Goal: Information Seeking & Learning: Learn about a topic

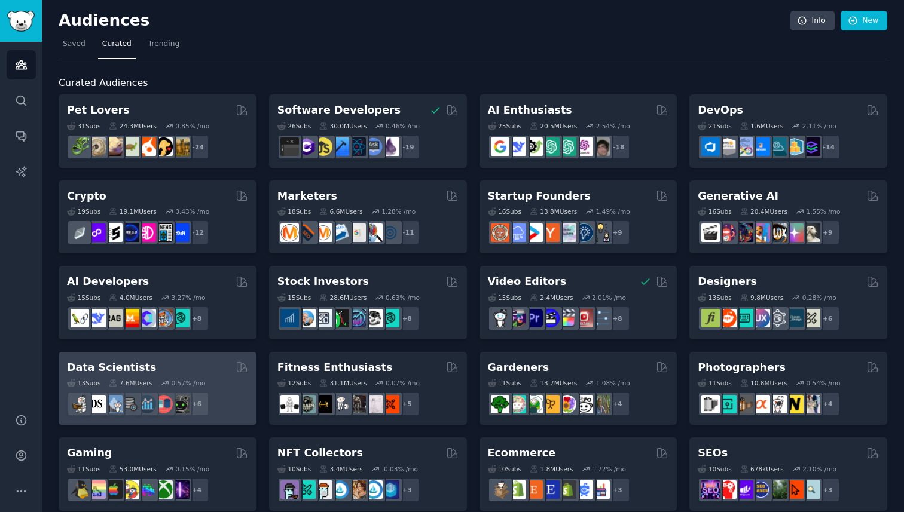
click at [152, 372] on div "Data Scientists" at bounding box center [157, 368] width 181 height 15
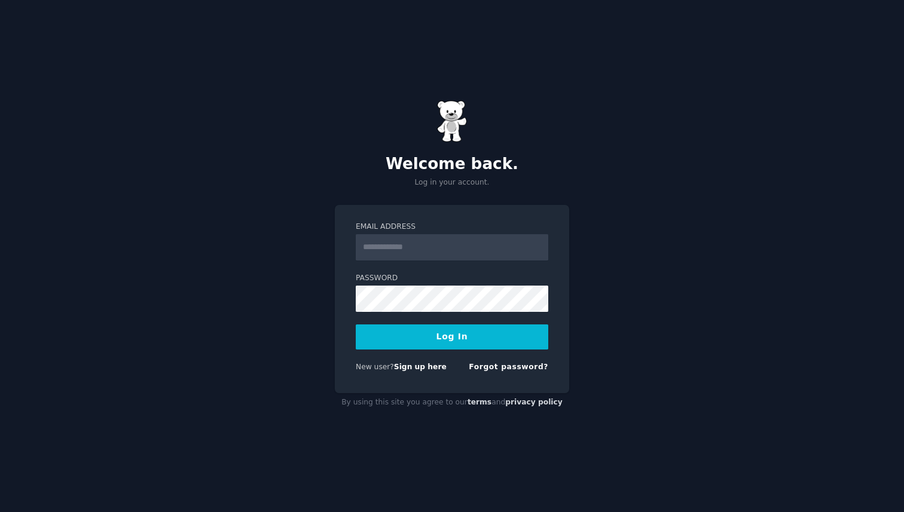
click at [392, 264] on form "Email Address Password Log In New user? Sign up here Forgot password?" at bounding box center [452, 299] width 193 height 155
click at [392, 257] on input "Email Address" at bounding box center [452, 247] width 193 height 26
type input "**********"
click at [356, 325] on button "Log In" at bounding box center [452, 337] width 193 height 25
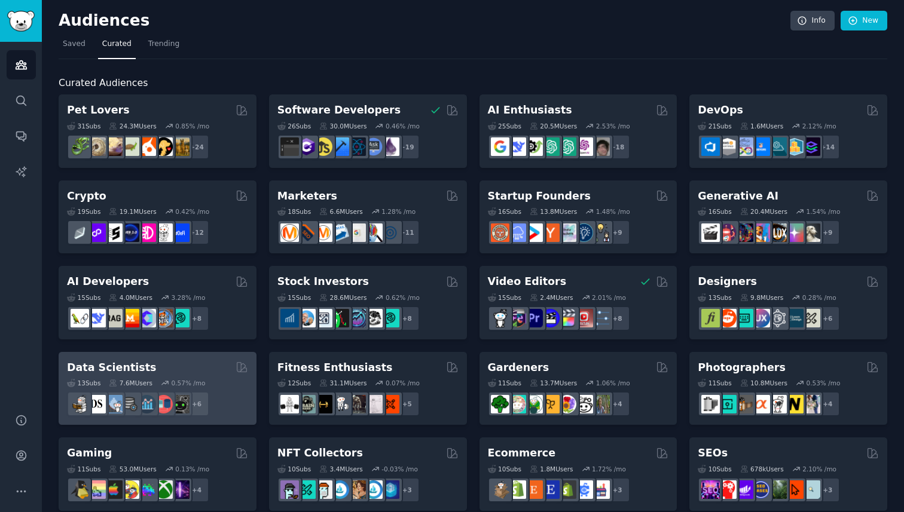
click at [193, 369] on div "Data Scientists" at bounding box center [157, 368] width 181 height 15
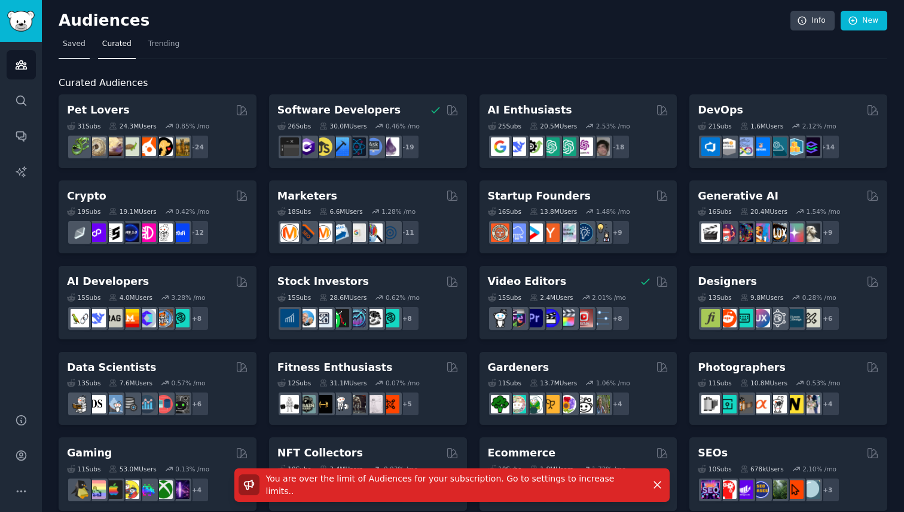
click at [67, 48] on span "Saved" at bounding box center [74, 44] width 23 height 11
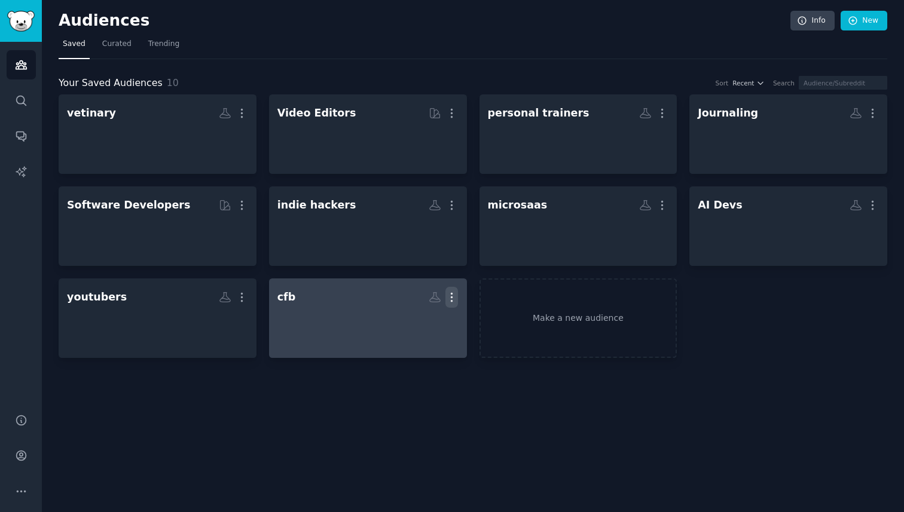
click at [453, 295] on icon "button" at bounding box center [451, 297] width 13 height 13
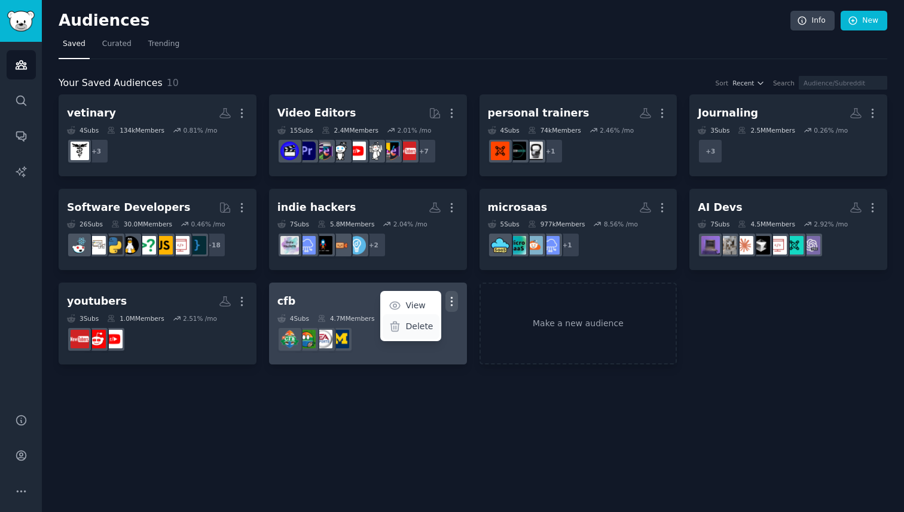
click at [426, 328] on p "Delete" at bounding box center [419, 326] width 28 height 13
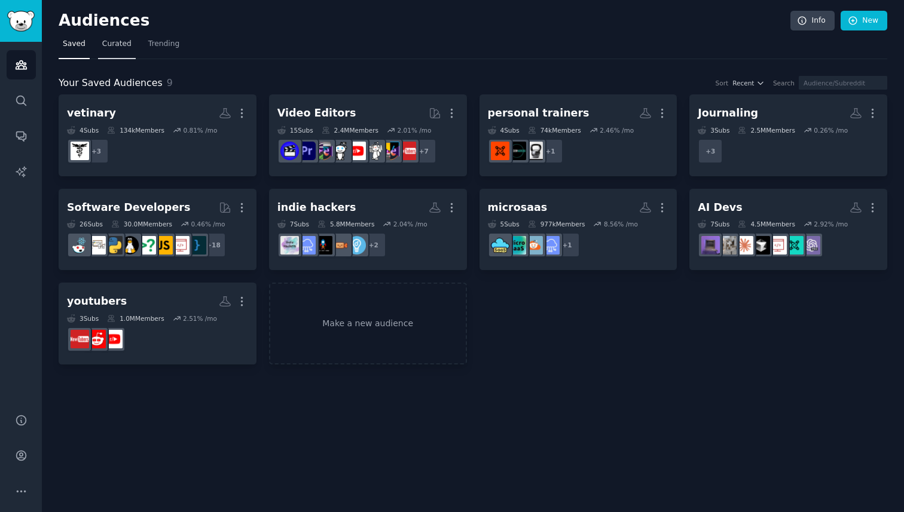
click at [103, 47] on span "Curated" at bounding box center [116, 44] width 29 height 11
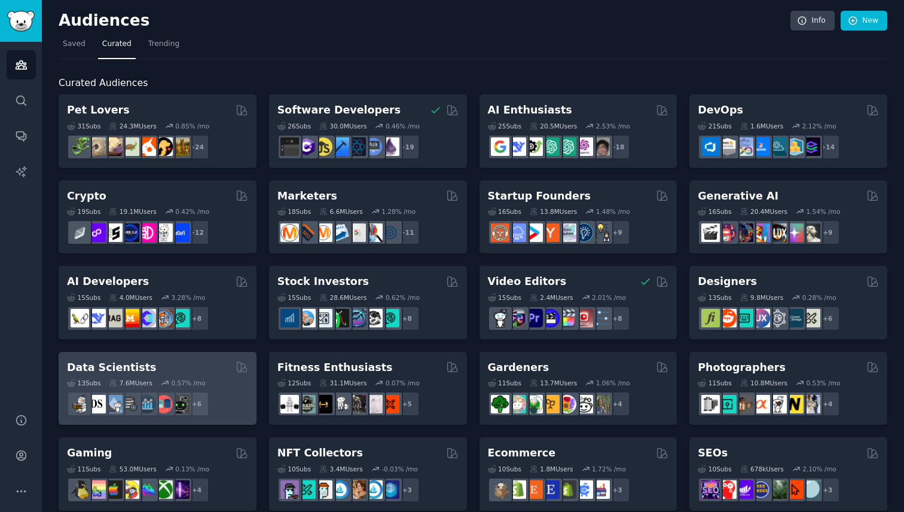
click at [239, 407] on div "+ 6" at bounding box center [157, 404] width 181 height 25
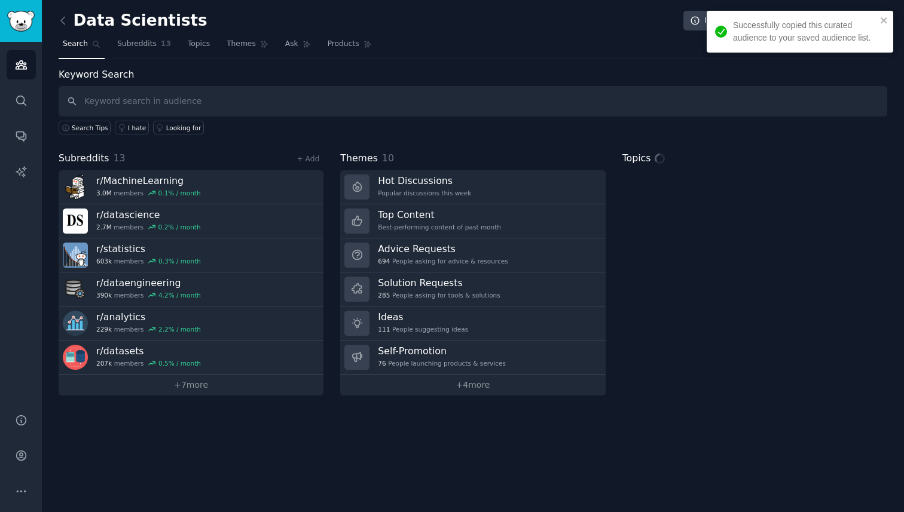
click at [217, 41] on nav "Search Subreddits 13 Topics Themes Ask Products" at bounding box center [473, 47] width 829 height 25
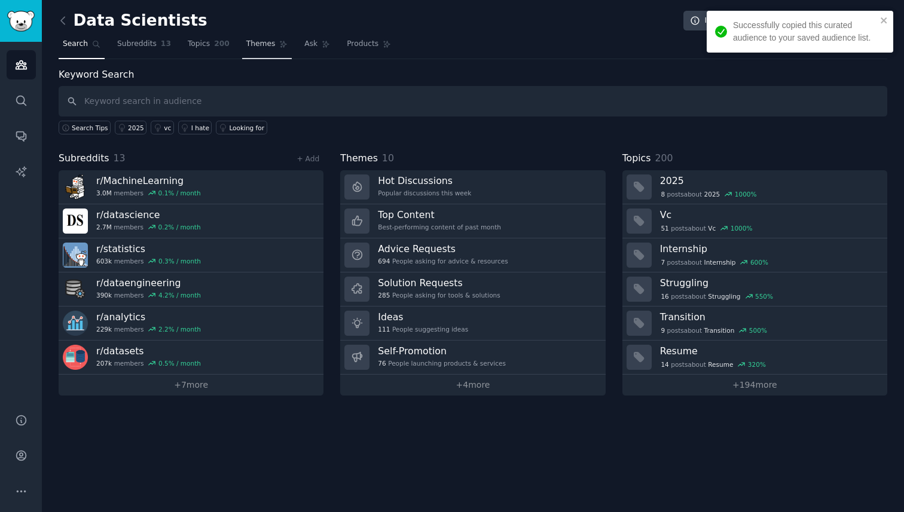
click at [225, 41] on span "200" at bounding box center [222, 44] width 16 height 11
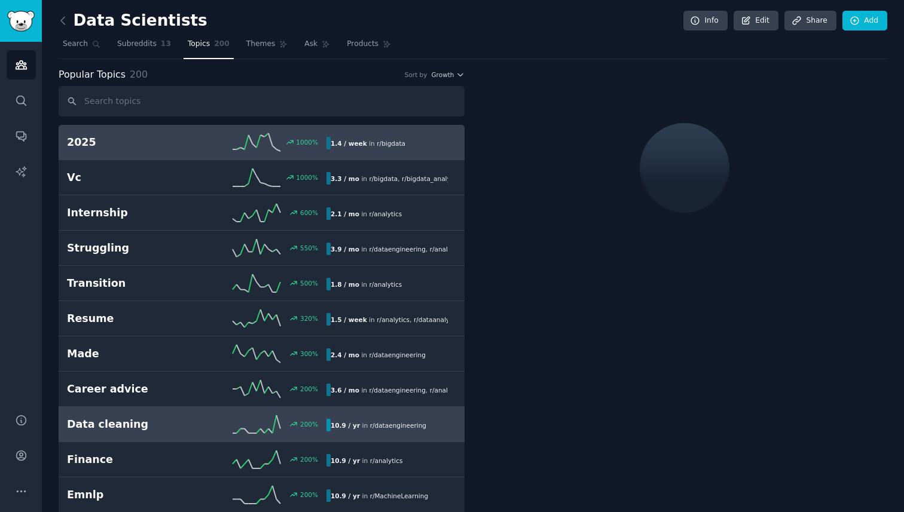
click at [164, 422] on h2 "Data cleaning" at bounding box center [132, 424] width 130 height 15
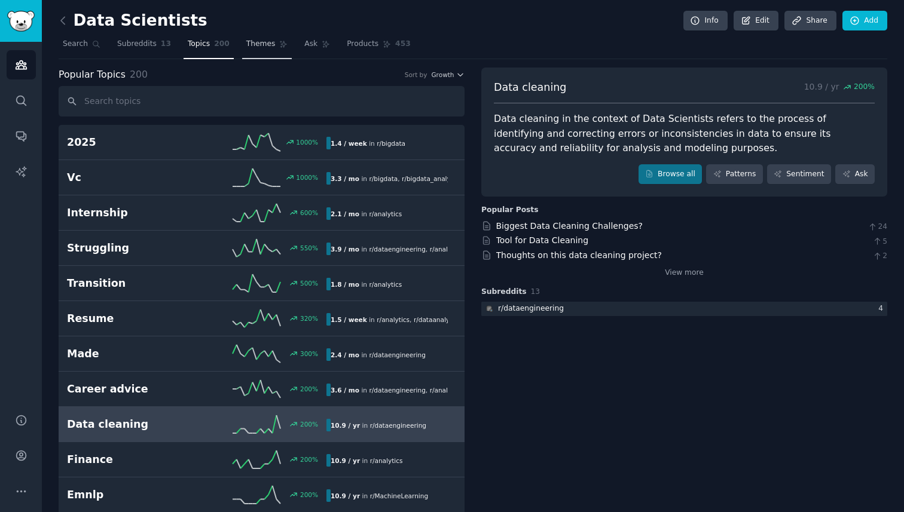
click at [266, 52] on link "Themes" at bounding box center [267, 47] width 50 height 25
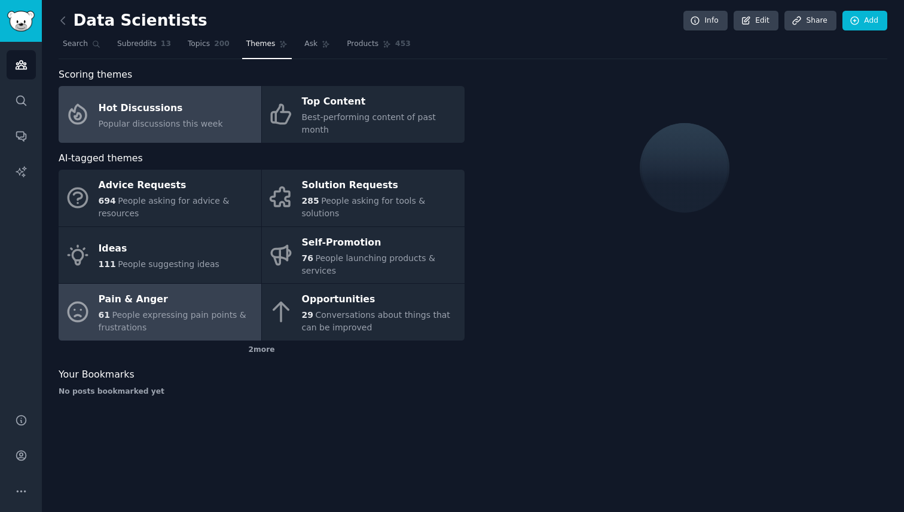
click at [175, 314] on div "61 People expressing pain points & frustrations" at bounding box center [177, 321] width 157 height 25
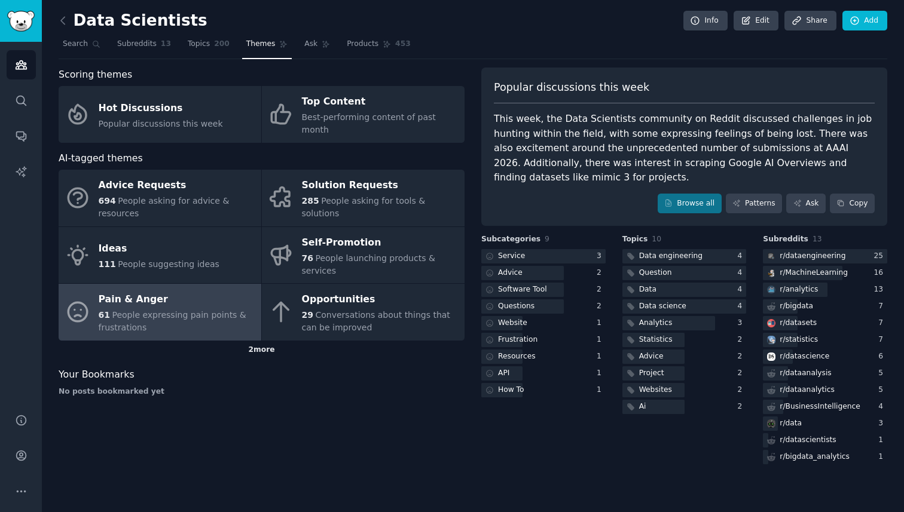
click at [163, 341] on div "2 more" at bounding box center [262, 350] width 406 height 19
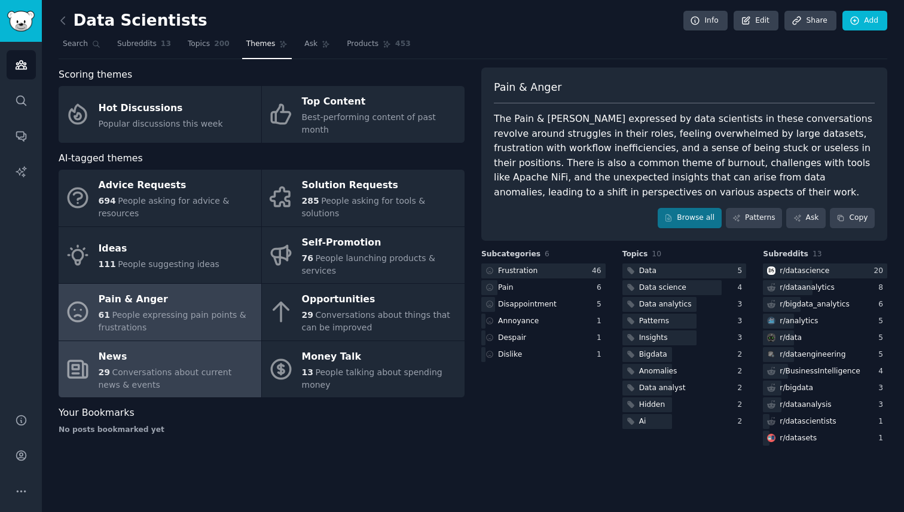
click at [229, 350] on div "News" at bounding box center [177, 356] width 157 height 19
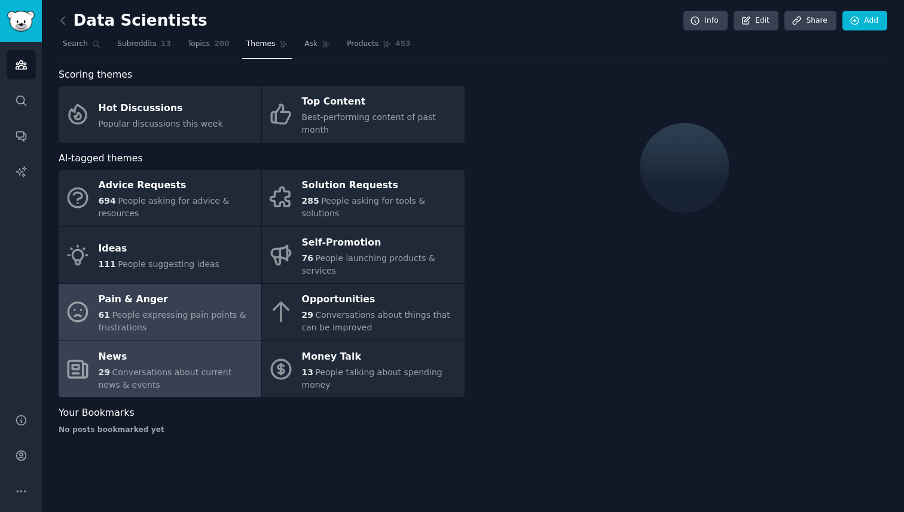
click at [216, 312] on div "61 People expressing pain points & frustrations" at bounding box center [177, 321] width 157 height 25
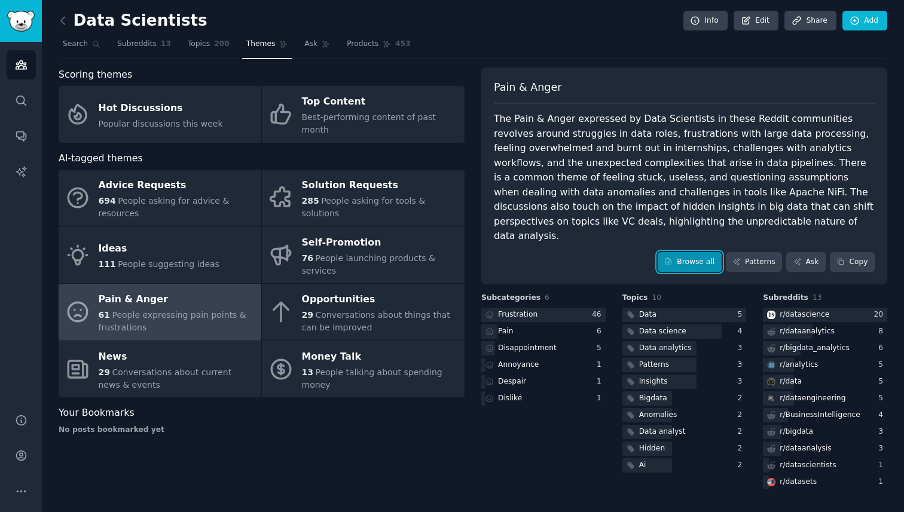
click at [709, 252] on link "Browse all" at bounding box center [690, 262] width 64 height 20
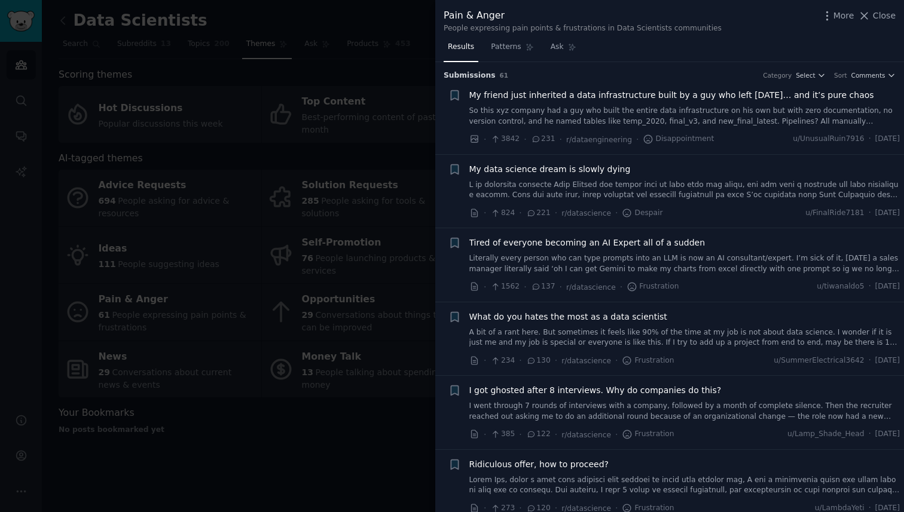
click at [526, 271] on link "Literally every person who can type prompts into an LLM is now an AI consultant…" at bounding box center [684, 264] width 431 height 21
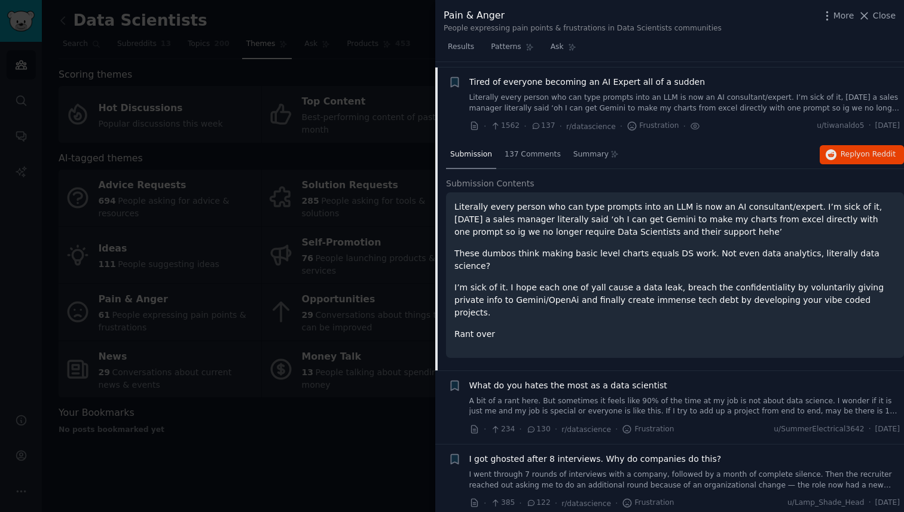
scroll to position [166, 0]
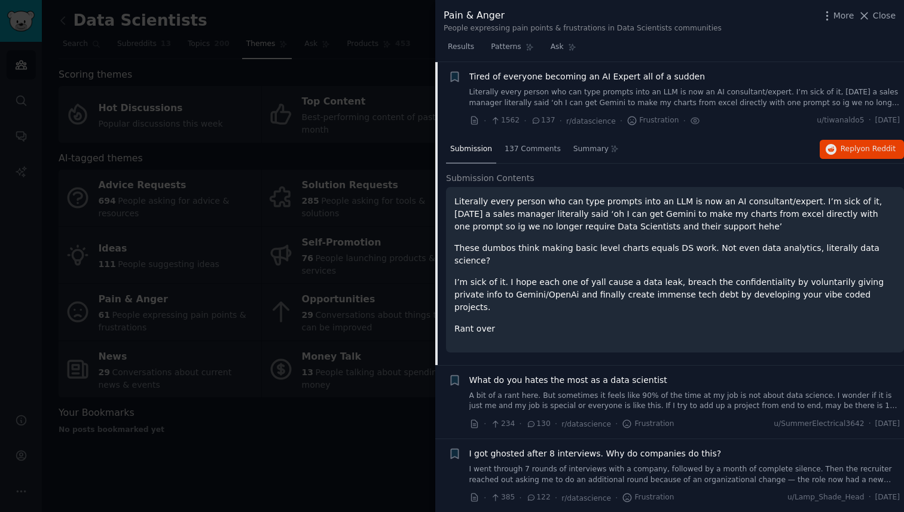
click at [589, 391] on link "A bit of a rant here. But sometimes it feels like 90% of the time at my job is …" at bounding box center [684, 401] width 431 height 21
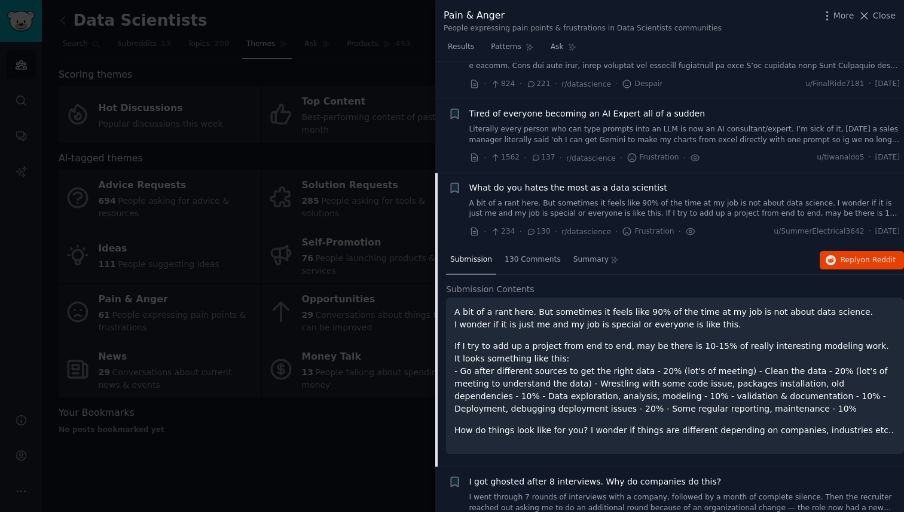
scroll to position [106, 0]
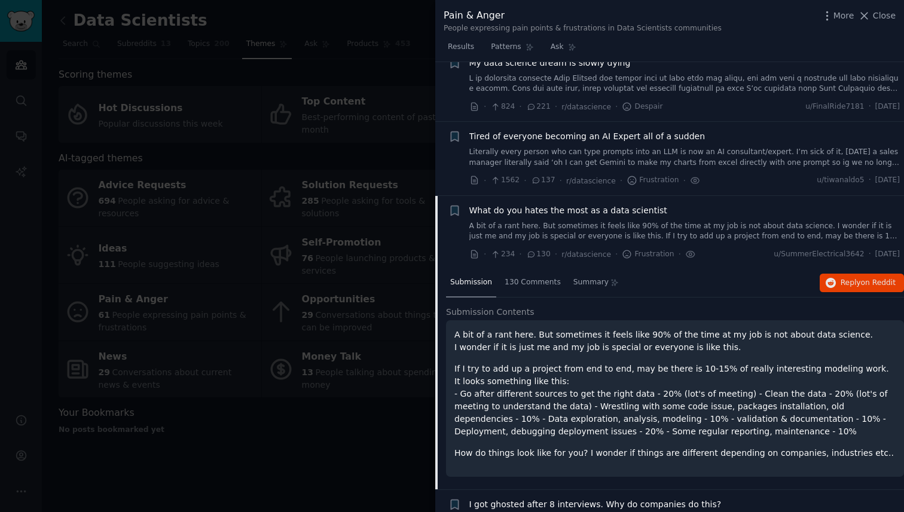
click at [565, 152] on link "Literally every person who can type prompts into an LLM is now an AI consultant…" at bounding box center [684, 157] width 431 height 21
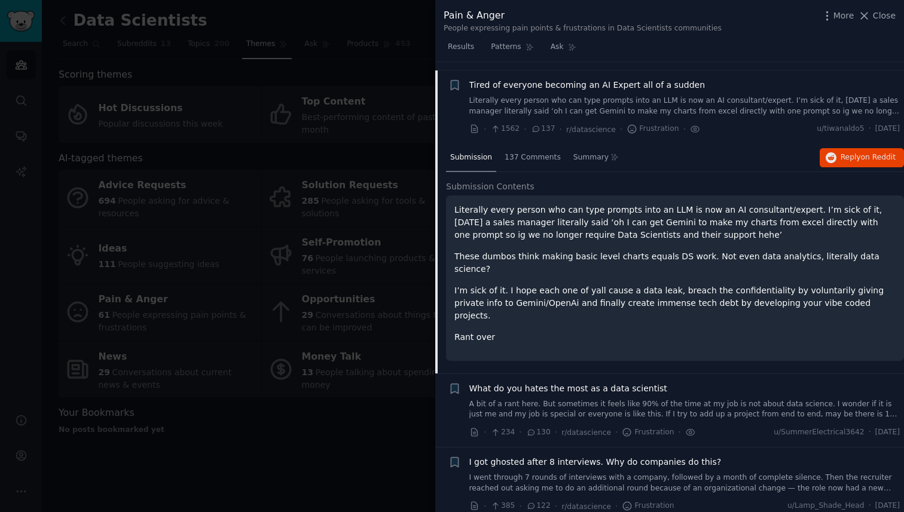
scroll to position [166, 0]
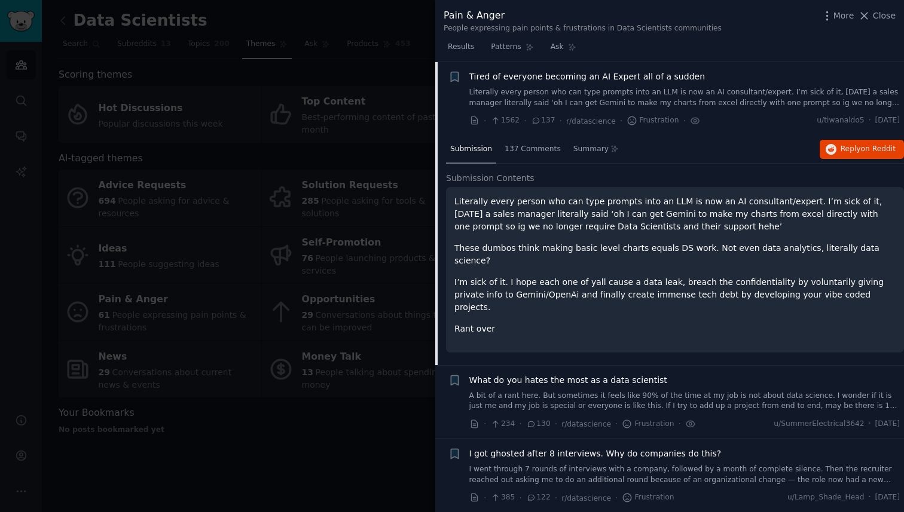
click at [619, 391] on link "A bit of a rant here. But sometimes it feels like 90% of the time at my job is …" at bounding box center [684, 401] width 431 height 21
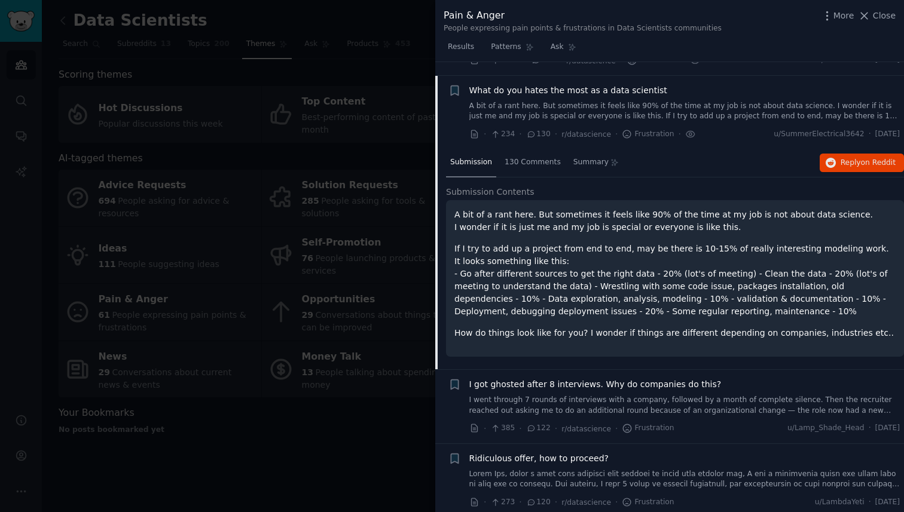
scroll to position [219, 0]
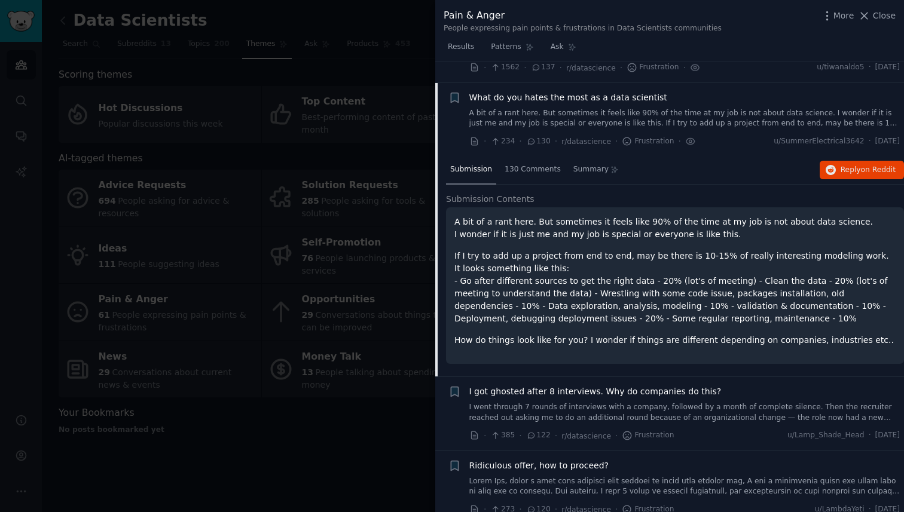
click at [553, 97] on span "What do you hates the most as a data scientist" at bounding box center [568, 97] width 198 height 13
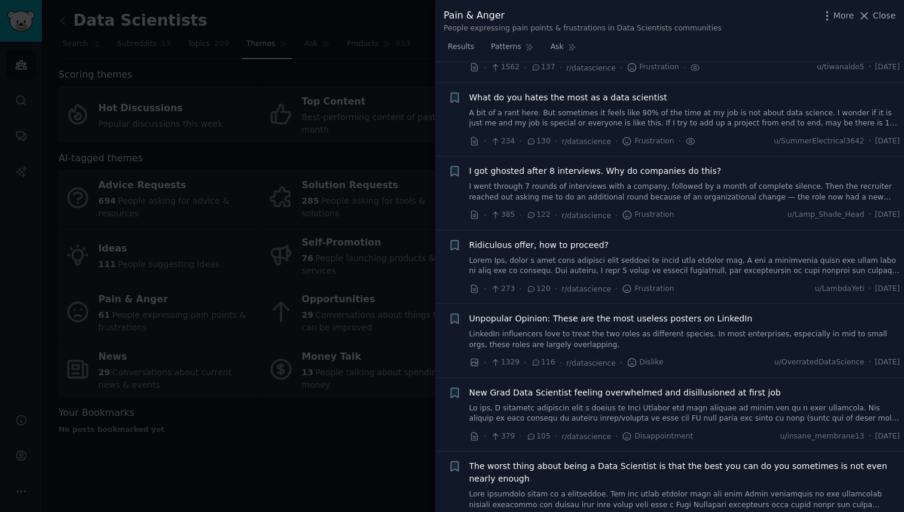
scroll to position [240, 0]
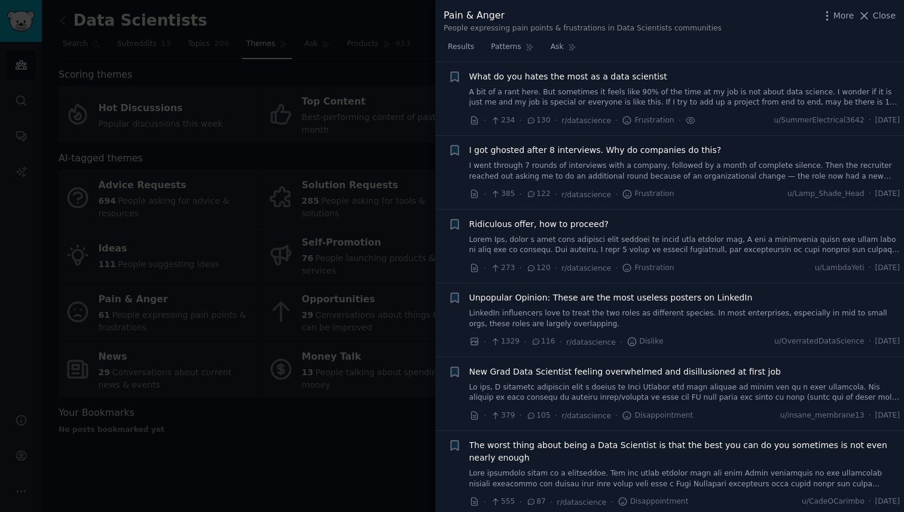
click at [552, 97] on link "A bit of a rant here. But sometimes it feels like 90% of the time at my job is …" at bounding box center [684, 97] width 431 height 21
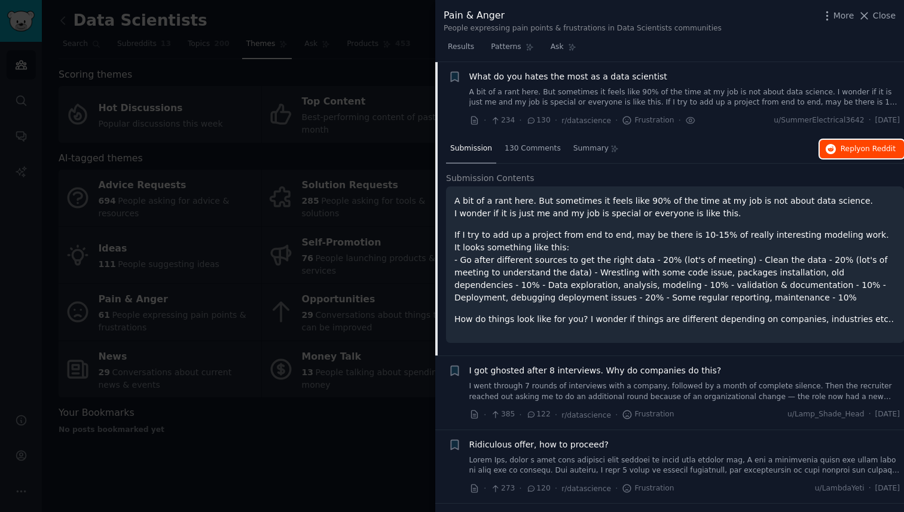
click at [830, 151] on icon "button" at bounding box center [831, 149] width 11 height 11
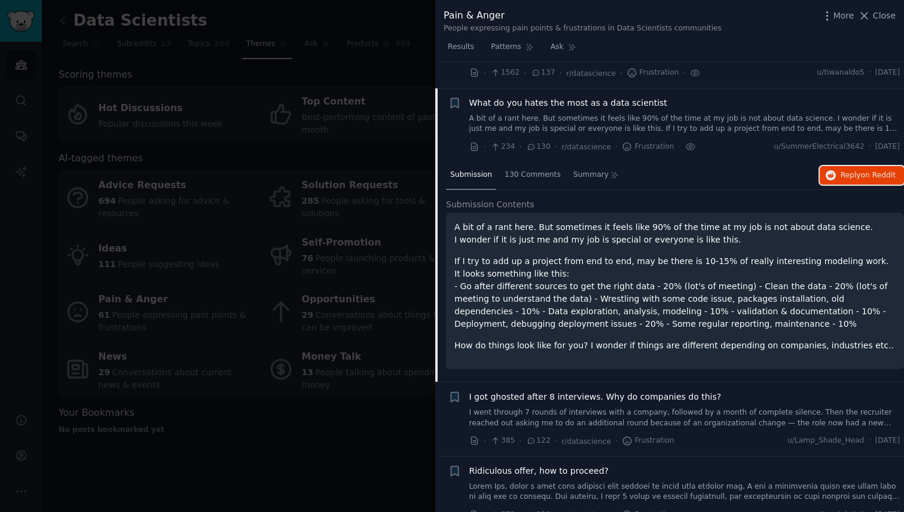
scroll to position [207, 0]
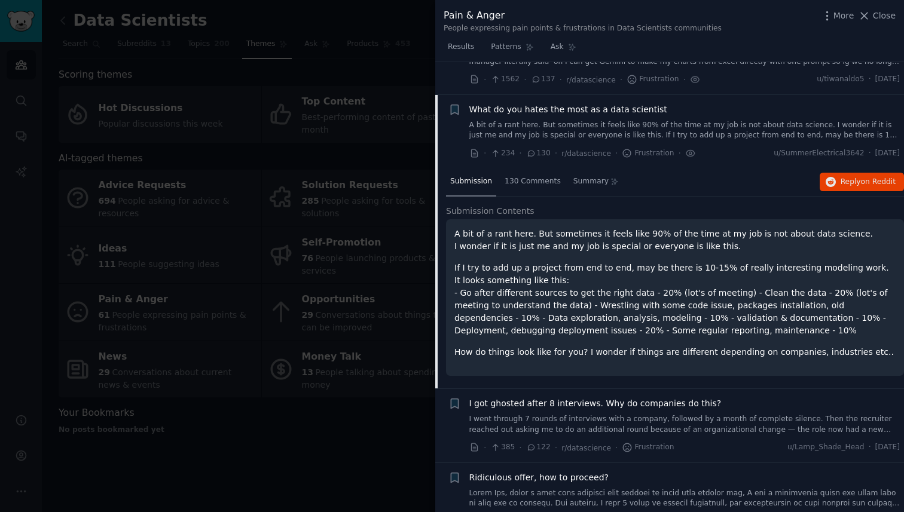
click at [619, 133] on link "A bit of a rant here. But sometimes it feels like 90% of the time at my job is …" at bounding box center [684, 130] width 431 height 21
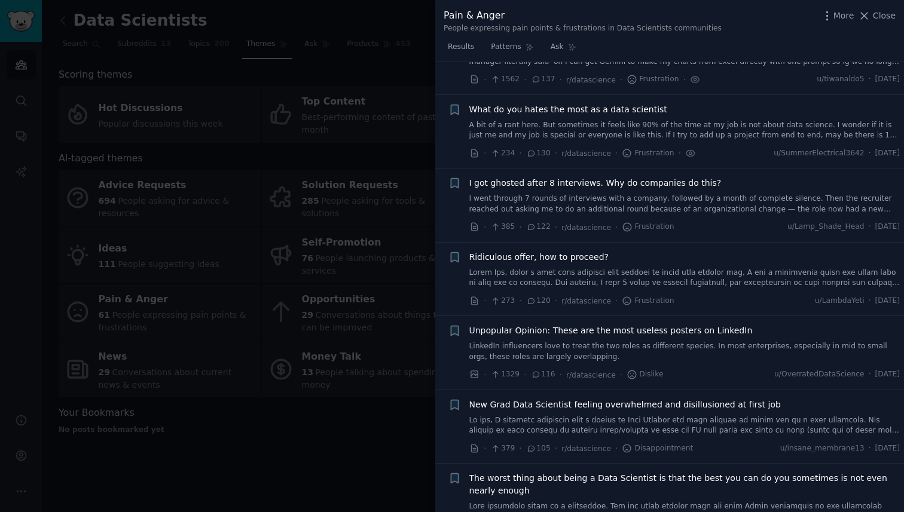
scroll to position [240, 0]
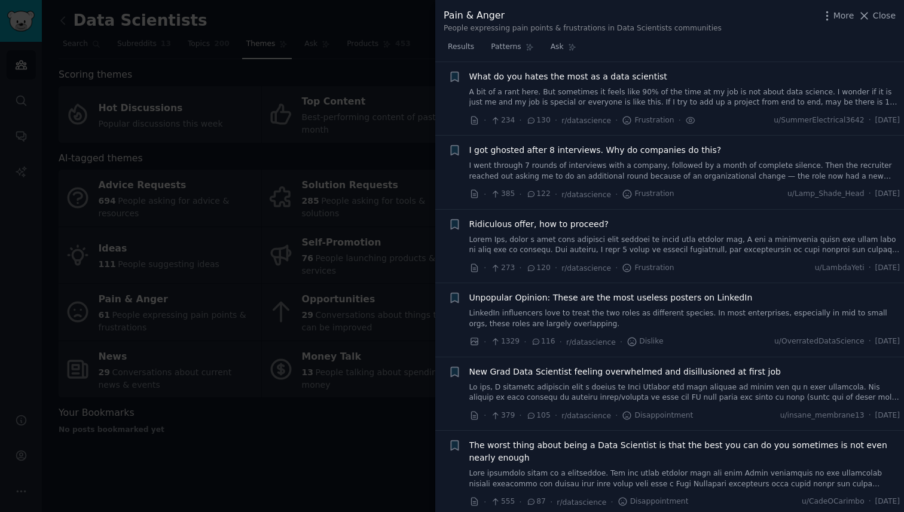
click at [634, 109] on div "What do you hates the most as a data scientist A bit of a rant here. But someti…" at bounding box center [684, 99] width 431 height 57
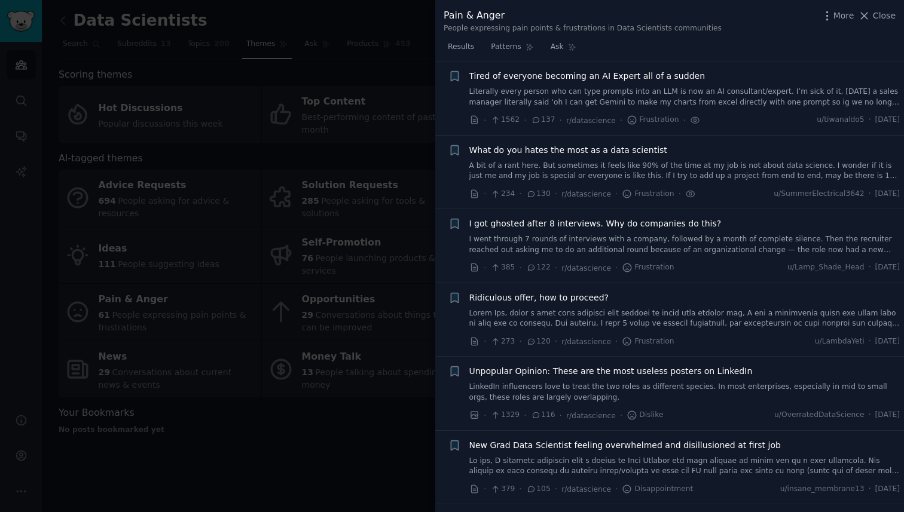
click at [606, 167] on link "A bit of a rant here. But sometimes it feels like 90% of the time at my job is …" at bounding box center [684, 171] width 431 height 21
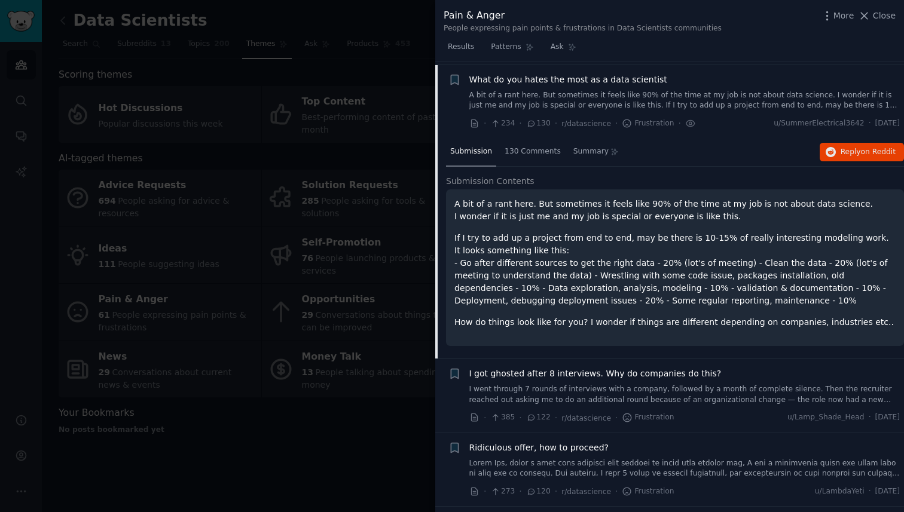
scroll to position [240, 0]
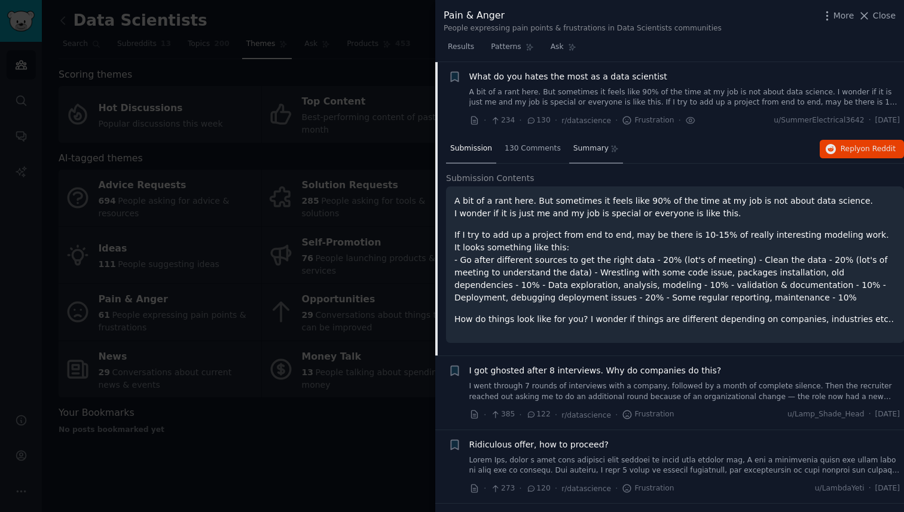
click at [596, 146] on span "Summary" at bounding box center [590, 148] width 35 height 11
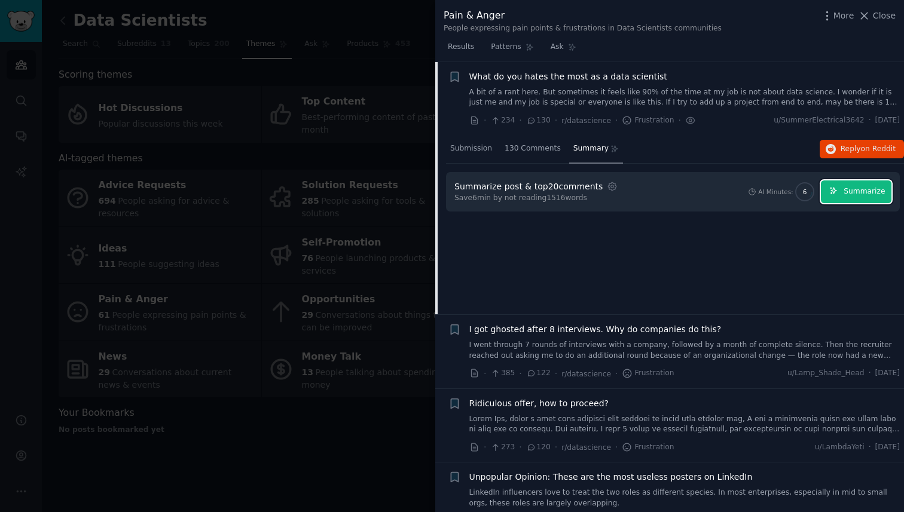
click at [842, 191] on button "Summarize" at bounding box center [856, 192] width 71 height 23
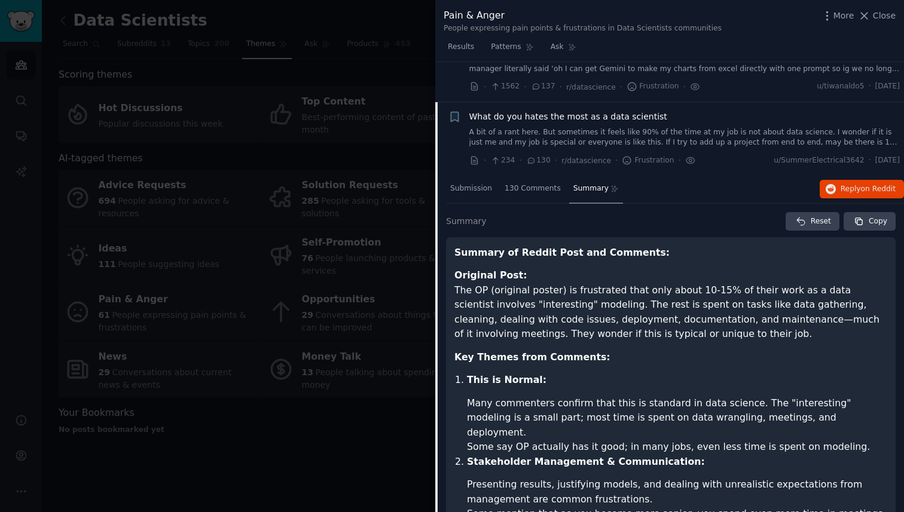
scroll to position [199, 0]
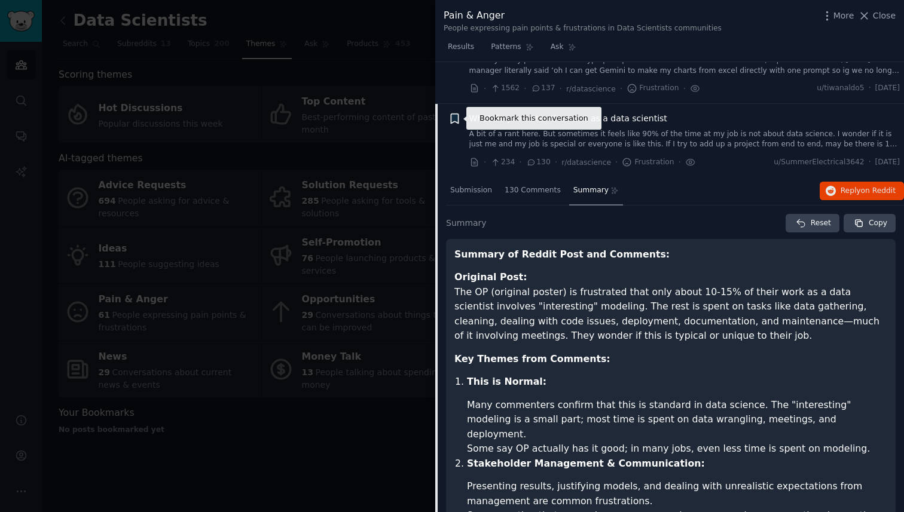
click at [453, 113] on icon "button" at bounding box center [454, 118] width 13 height 13
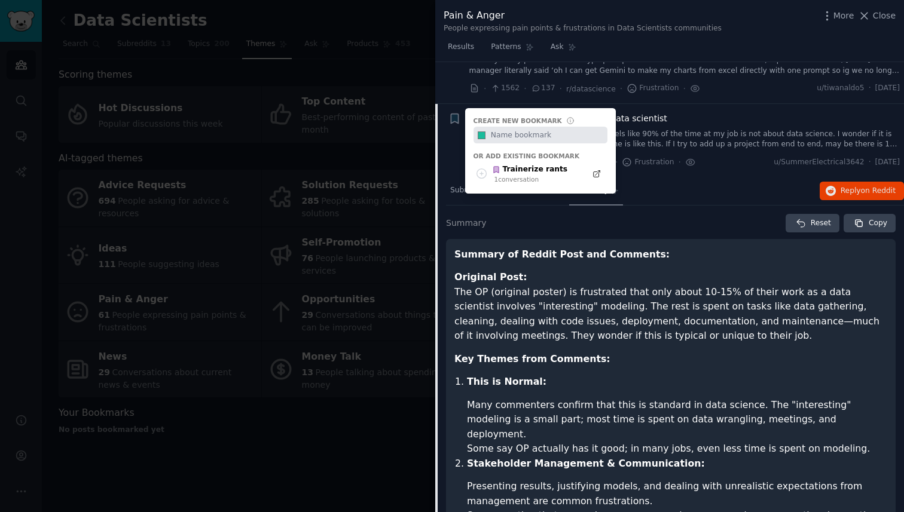
click at [523, 135] on input "text" at bounding box center [547, 135] width 118 height 17
type input "Data Scientist cleaning rants"
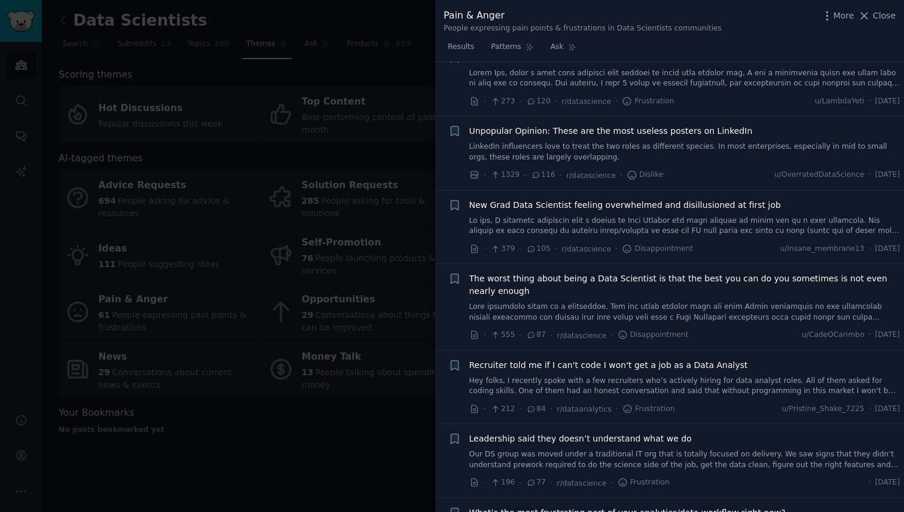
scroll to position [1223, 0]
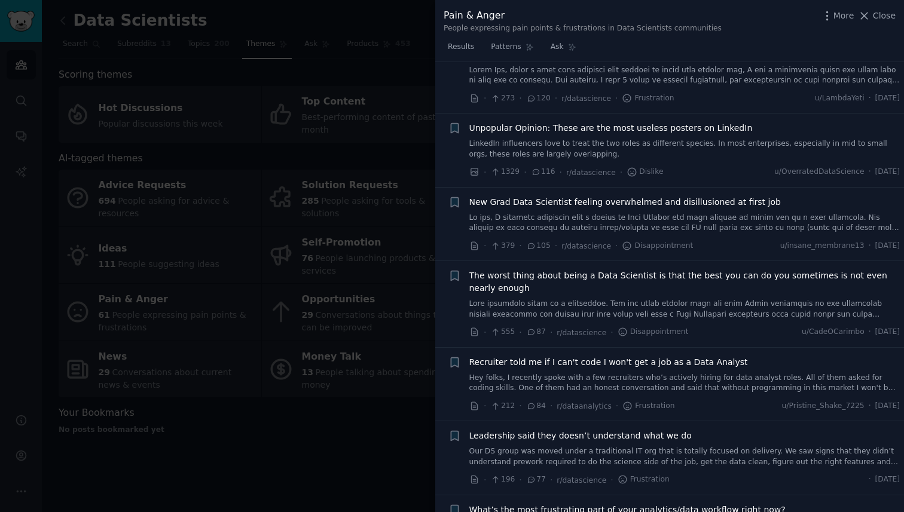
click at [664, 299] on link at bounding box center [684, 309] width 431 height 21
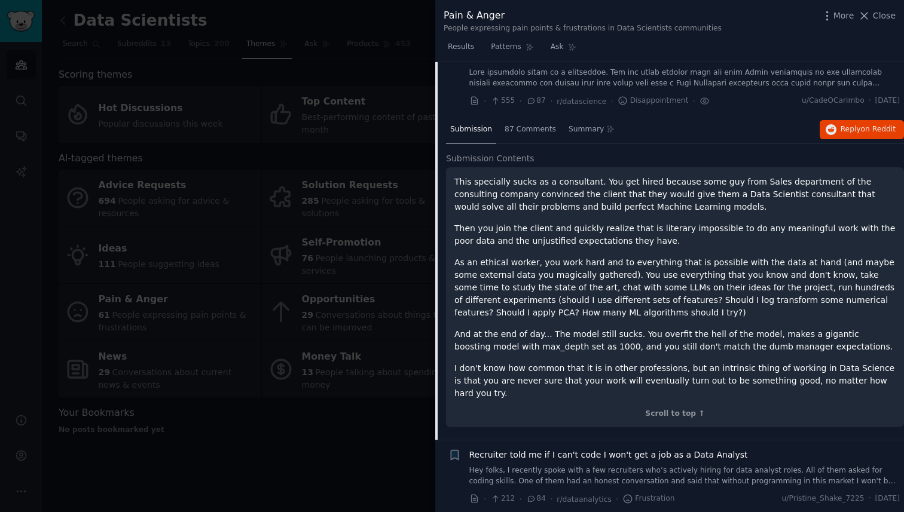
scroll to position [638, 0]
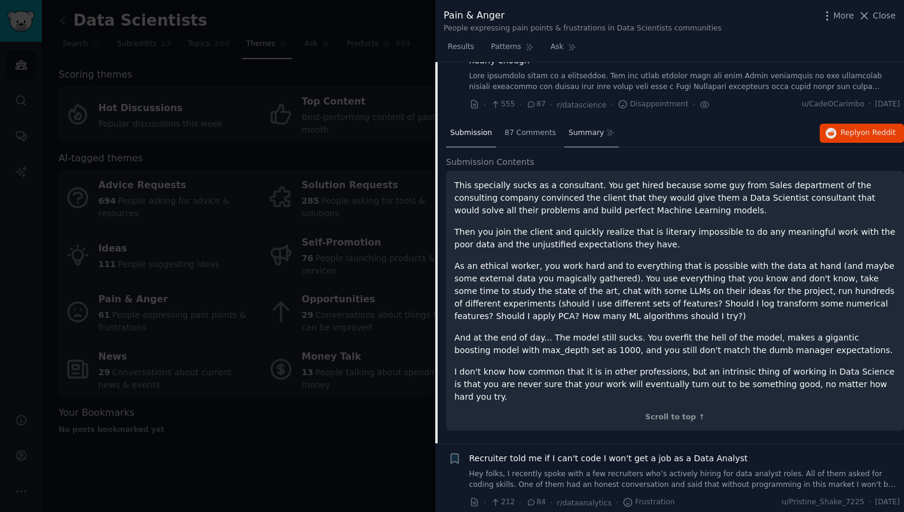
click at [591, 135] on span "Summary" at bounding box center [586, 133] width 35 height 11
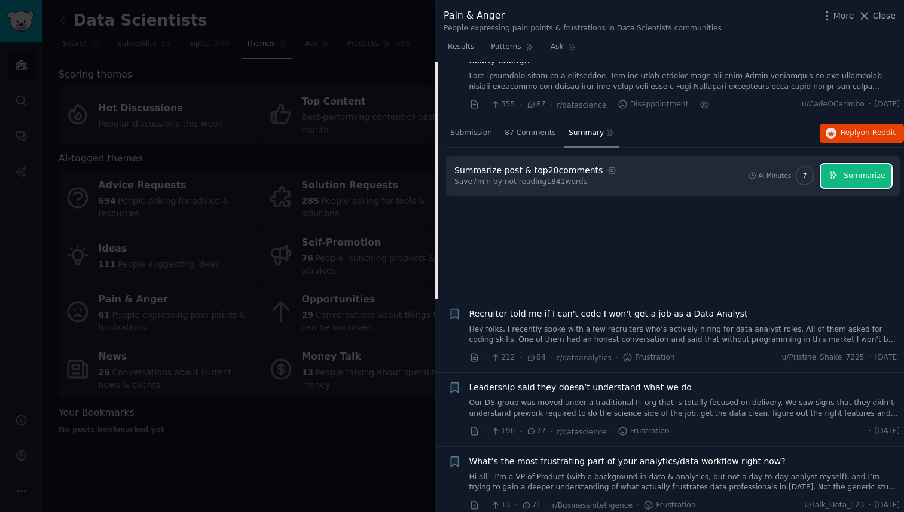
click at [882, 180] on button "Summarize" at bounding box center [856, 175] width 71 height 23
